Goal: Task Accomplishment & Management: Manage account settings

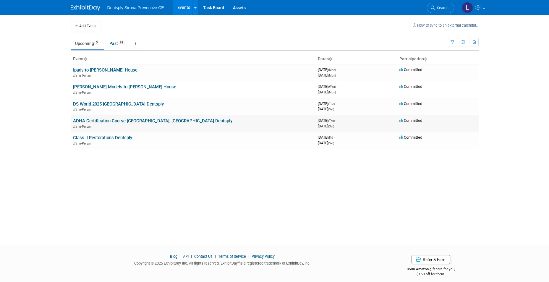
click at [90, 121] on link "ADHA Certification Course [GEOGRAPHIC_DATA], [GEOGRAPHIC_DATA] Dentsply" at bounding box center [152, 120] width 159 height 5
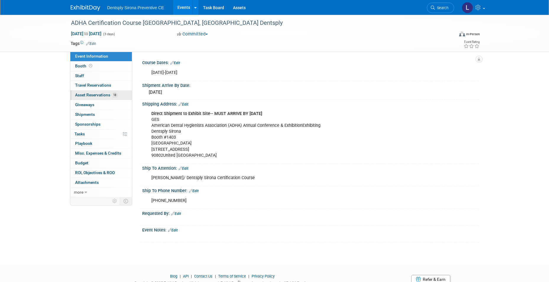
click at [98, 94] on span "Asset Reservations 18" at bounding box center [96, 95] width 43 height 5
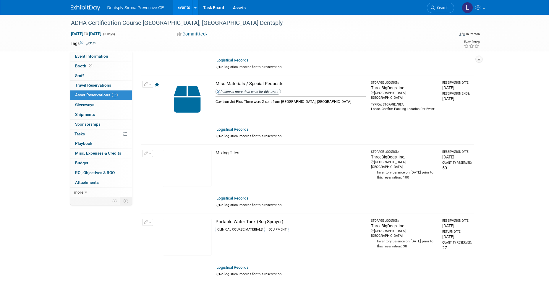
scroll to position [361, 0]
click at [147, 151] on icon "button" at bounding box center [146, 153] width 4 height 4
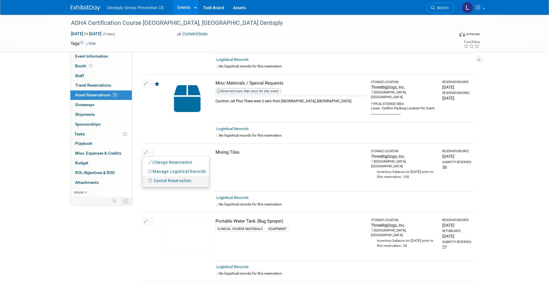
click at [160, 178] on span "Cancel Reservation" at bounding box center [173, 180] width 38 height 5
click at [220, 181] on link "Yes" at bounding box center [215, 185] width 17 height 9
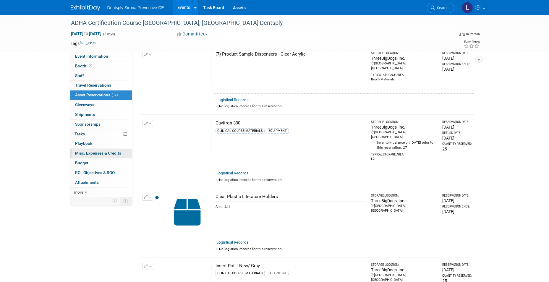
scroll to position [0, 0]
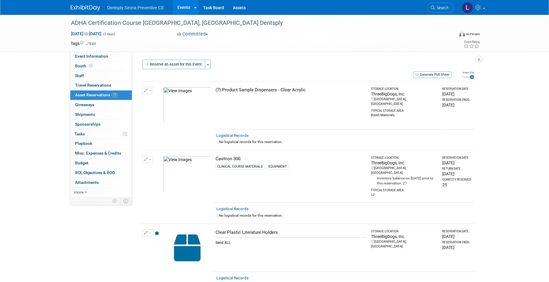
click at [179, 7] on link "Events" at bounding box center [184, 7] width 22 height 15
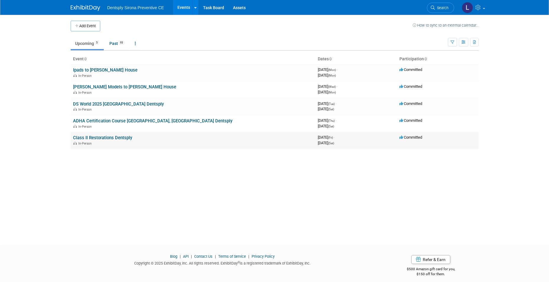
click at [110, 135] on link "Class II Restorations Dentsply" at bounding box center [102, 137] width 59 height 5
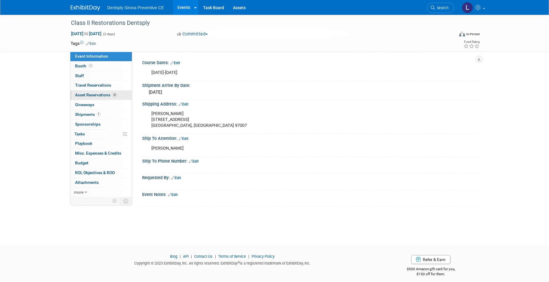
click at [99, 97] on span "Asset Reservations 31" at bounding box center [96, 95] width 43 height 5
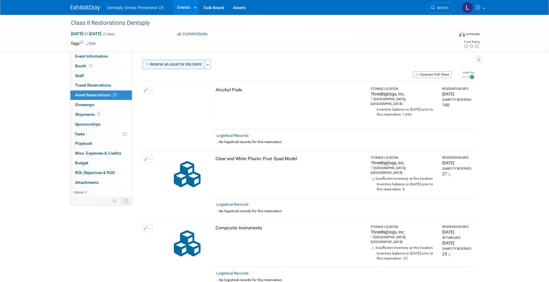
click at [184, 64] on button "Reserve an Asset for this Event" at bounding box center [173, 64] width 63 height 9
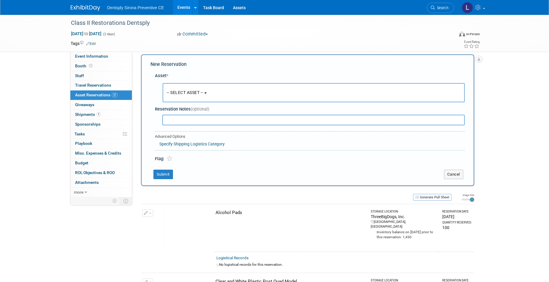
scroll to position [6, 0]
click at [190, 90] on span "-- SELECT ASSET --" at bounding box center [185, 92] width 37 height 5
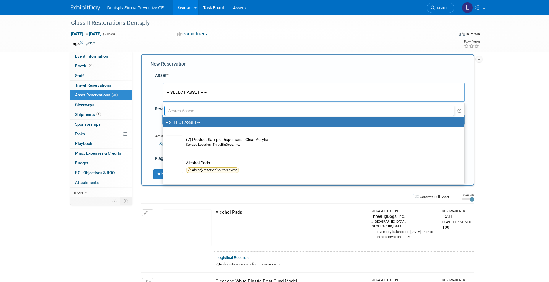
click at [190, 108] on input "text" at bounding box center [309, 111] width 290 height 10
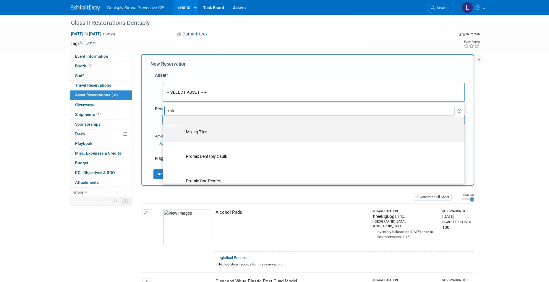
type input "mix"
click at [189, 133] on td "Mixing Tiles" at bounding box center [318, 131] width 270 height 13
click at [164, 124] on input "Mixing Tiles" at bounding box center [162, 123] width 4 height 4
select select "10729295"
select select "9"
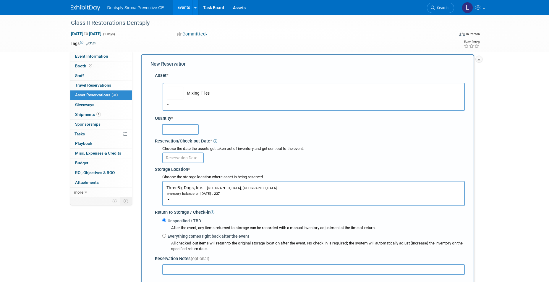
click at [184, 129] on input "text" at bounding box center [180, 129] width 37 height 11
type input "30"
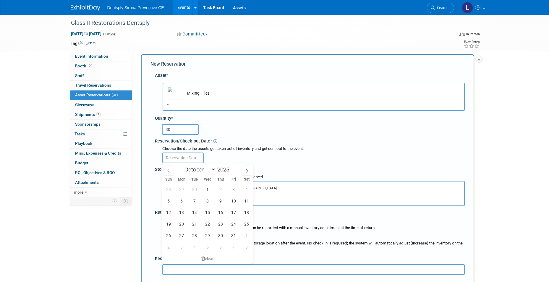
click at [180, 159] on input "text" at bounding box center [182, 158] width 41 height 11
click at [166, 171] on span at bounding box center [168, 171] width 11 height 10
select select "8"
click at [182, 223] on span "22" at bounding box center [182, 224] width 12 height 12
type input "Sep 22, 2025"
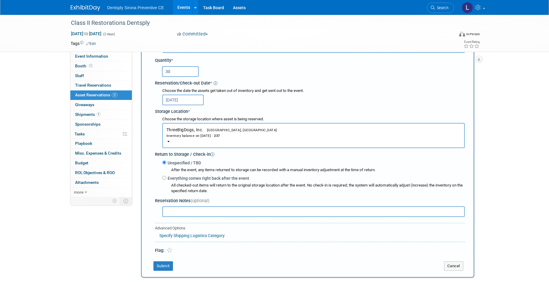
scroll to position [65, 0]
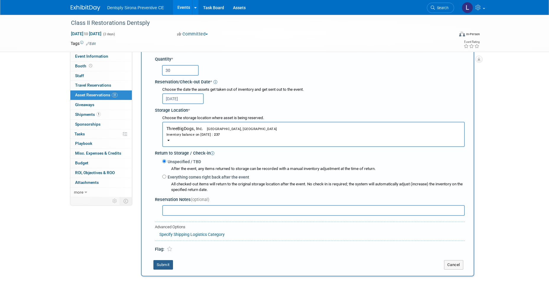
click at [165, 265] on button "Submit" at bounding box center [163, 264] width 20 height 9
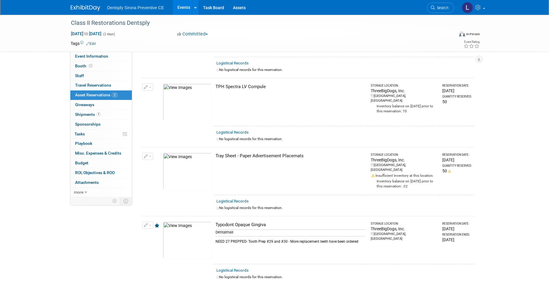
scroll to position [1973, 0]
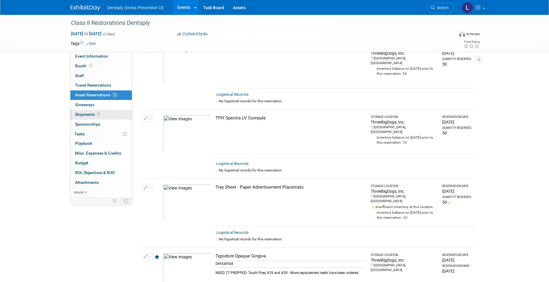
click at [85, 116] on span "Shipments 1" at bounding box center [88, 114] width 26 height 5
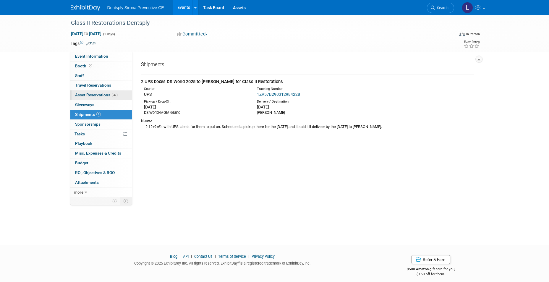
click at [90, 95] on span "Asset Reservations 32" at bounding box center [96, 95] width 43 height 5
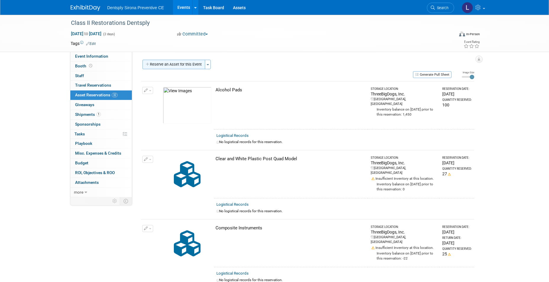
click at [179, 65] on button "Reserve an Asset for this Event" at bounding box center [173, 64] width 63 height 9
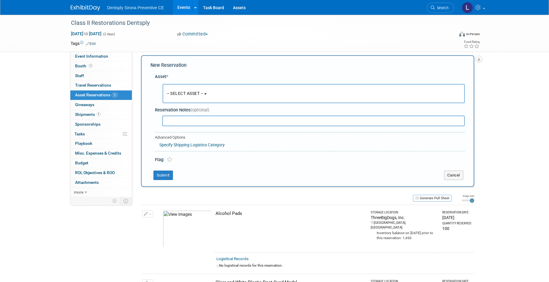
scroll to position [6, 0]
click at [182, 87] on button "-- SELECT ASSET --" at bounding box center [314, 92] width 302 height 19
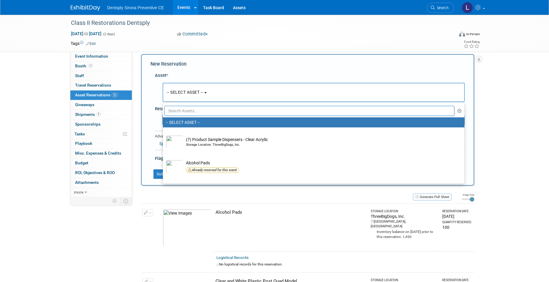
click at [183, 111] on input "text" at bounding box center [309, 111] width 290 height 10
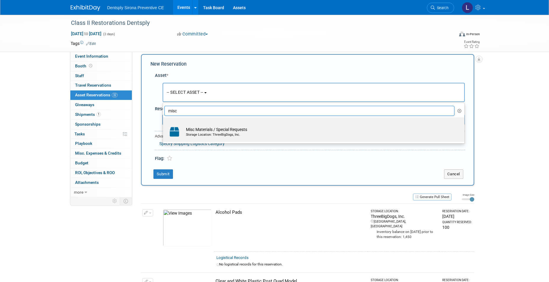
type input "misc"
click at [198, 128] on td "Misc Materials / Special Requests Storage Location: ThreeBigDogs, Inc." at bounding box center [318, 131] width 270 height 13
click at [164, 124] on input "Misc Materials / Special Requests Storage Location: ThreeBigDogs, Inc." at bounding box center [162, 123] width 4 height 4
select select "10726936"
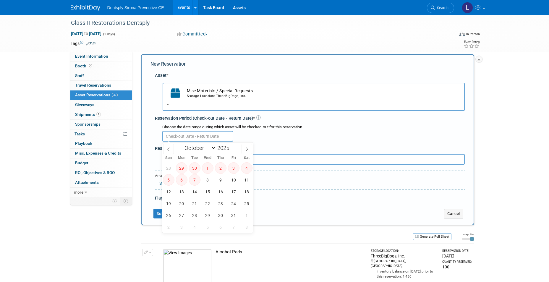
click at [193, 135] on input "text" at bounding box center [197, 136] width 71 height 11
click at [181, 167] on span "29" at bounding box center [182, 168] width 12 height 12
click at [163, 147] on span at bounding box center [168, 149] width 11 height 10
select select "8"
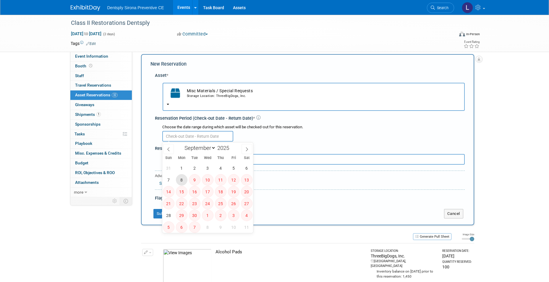
click at [183, 183] on span "8" at bounding box center [182, 180] width 12 height 12
type input "Sep 8, 2025"
click at [303, 178] on div "Advanced Options" at bounding box center [310, 176] width 310 height 6
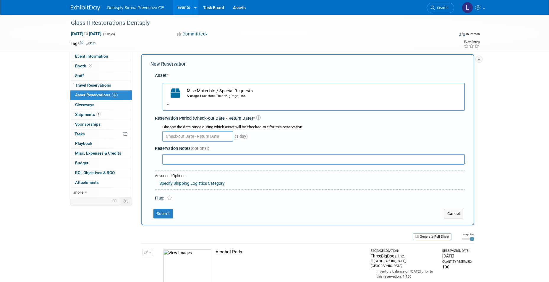
click at [189, 137] on input "text" at bounding box center [197, 136] width 71 height 11
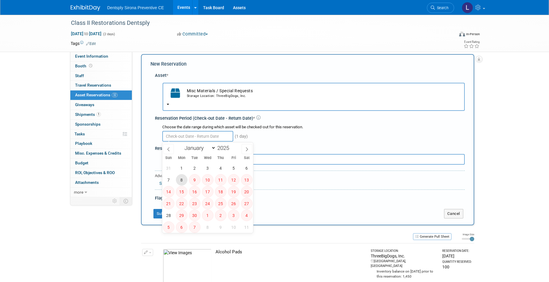
click at [183, 181] on span "8" at bounding box center [182, 180] width 12 height 12
type input "Sep 8, 2025"
click at [185, 180] on span "8" at bounding box center [182, 180] width 12 height 12
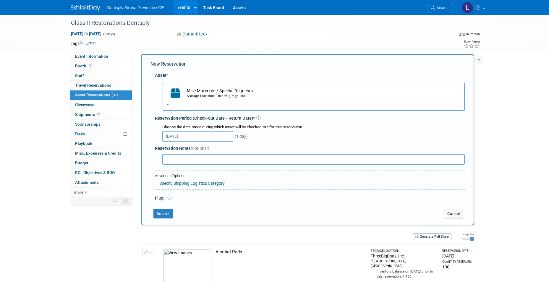
click at [194, 158] on input "text" at bounding box center [313, 159] width 302 height 11
drag, startPoint x: 181, startPoint y: 161, endPoint x: 152, endPoint y: 162, distance: 29.3
click at [152, 162] on div "Asset * -- SELECT ASSET -- <table style='display: inline-block; border-style:no…" at bounding box center [307, 135] width 314 height 132
type input "Self Cure Activator, ordered from DS shipped to DCIM"
click at [169, 199] on icon at bounding box center [170, 197] width 6 height 5
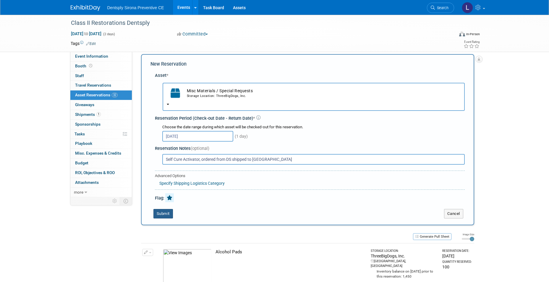
click at [166, 211] on button "Submit" at bounding box center [163, 213] width 20 height 9
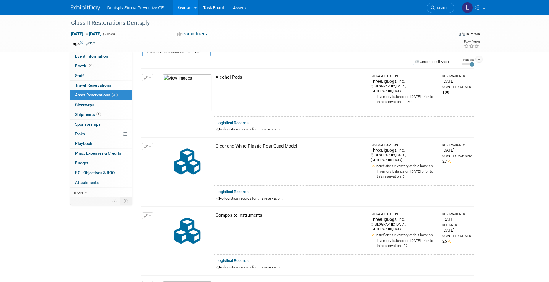
scroll to position [0, 0]
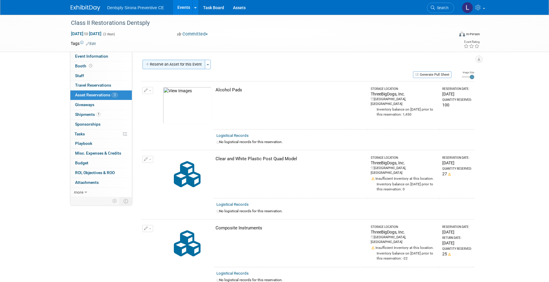
click at [175, 63] on button "Reserve an Asset for this Event" at bounding box center [173, 64] width 63 height 9
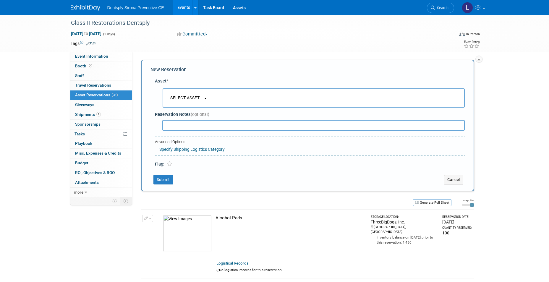
scroll to position [6, 0]
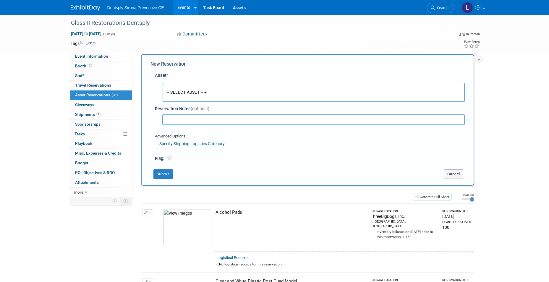
click at [176, 92] on span "-- SELECT ASSET --" at bounding box center [185, 92] width 37 height 5
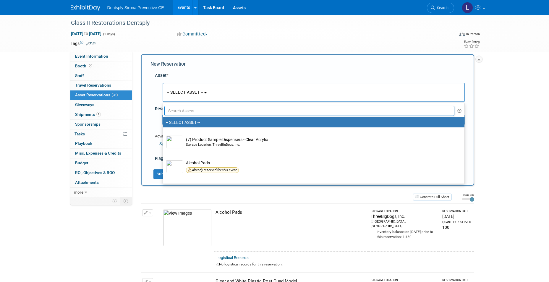
click at [183, 109] on input "text" at bounding box center [309, 111] width 290 height 10
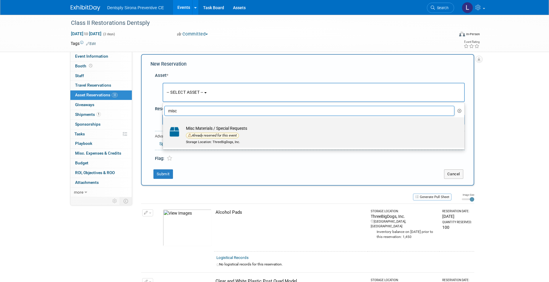
type input "misc"
click at [184, 130] on td "Misc Materials / Special Requests Already reserved for this event Storage Locat…" at bounding box center [318, 134] width 270 height 19
click at [164, 124] on input "Misc Materials / Special Requests Already reserved for this event Storage Locat…" at bounding box center [162, 123] width 4 height 4
select select "10726936"
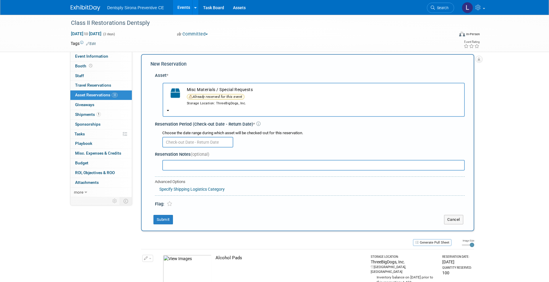
click at [181, 164] on input "text" at bounding box center [313, 165] width 302 height 11
type input "Articulating Paper 100"
click at [168, 207] on link at bounding box center [169, 203] width 9 height 9
click at [168, 218] on button "Submit" at bounding box center [163, 219] width 20 height 9
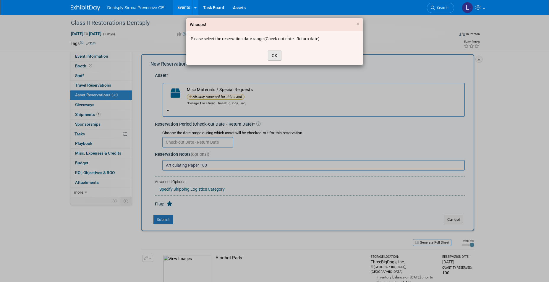
click at [272, 56] on button "OK" at bounding box center [275, 56] width 14 height 10
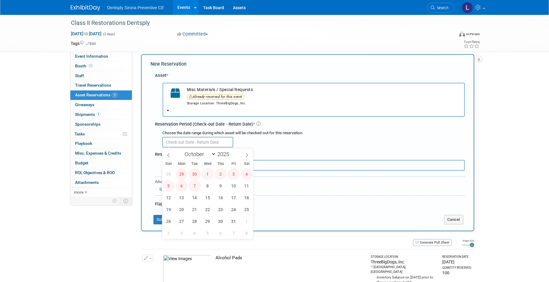
click at [186, 141] on input "text" at bounding box center [197, 142] width 71 height 11
click at [171, 154] on span at bounding box center [168, 155] width 11 height 10
select select "8"
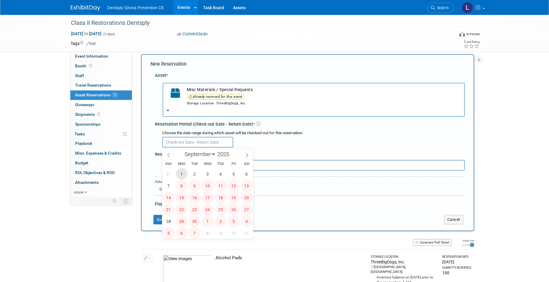
click at [182, 174] on span "1" at bounding box center [182, 174] width 12 height 12
click at [250, 174] on span "6" at bounding box center [247, 174] width 12 height 12
type input "Sep 1, 2025 to Sep 6, 2025"
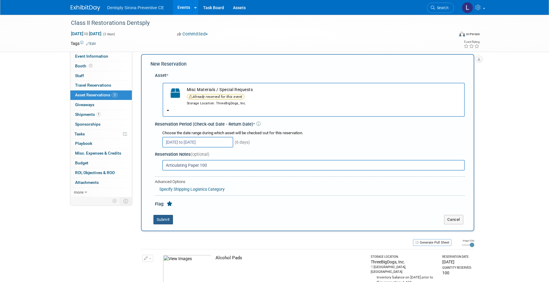
click at [163, 222] on button "Submit" at bounding box center [163, 219] width 20 height 9
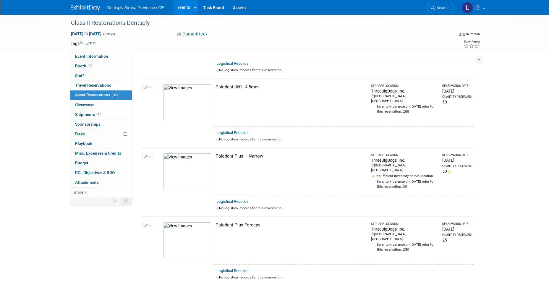
scroll to position [627, 0]
